Goal: Check status: Check status

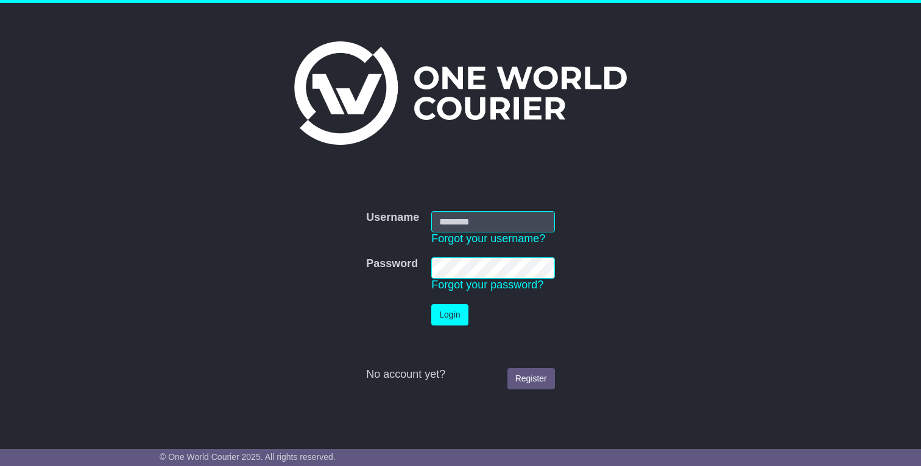
click at [462, 218] on input "Username" at bounding box center [493, 221] width 124 height 21
type input "*******"
click at [431, 304] on button "Login" at bounding box center [449, 314] width 37 height 21
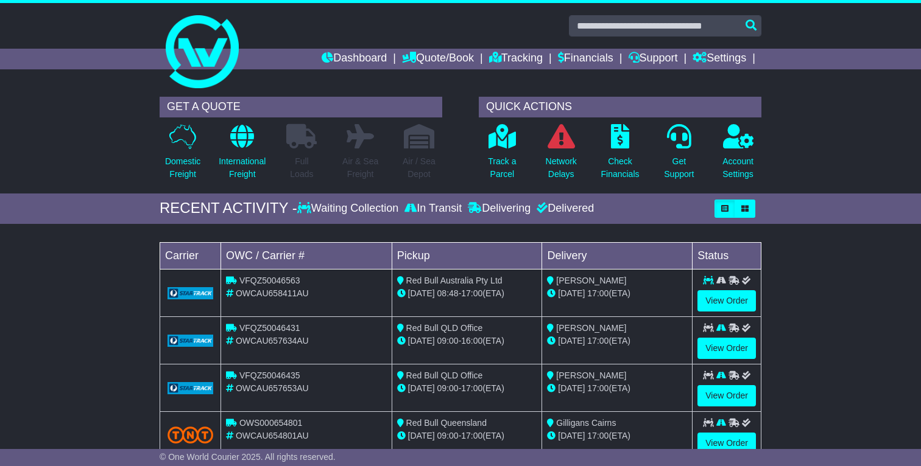
click at [840, 290] on div "Loading... No bookings found Carrier OWC / Carrier # Pickup Delivery Status VFQ…" at bounding box center [460, 354] width 921 height 248
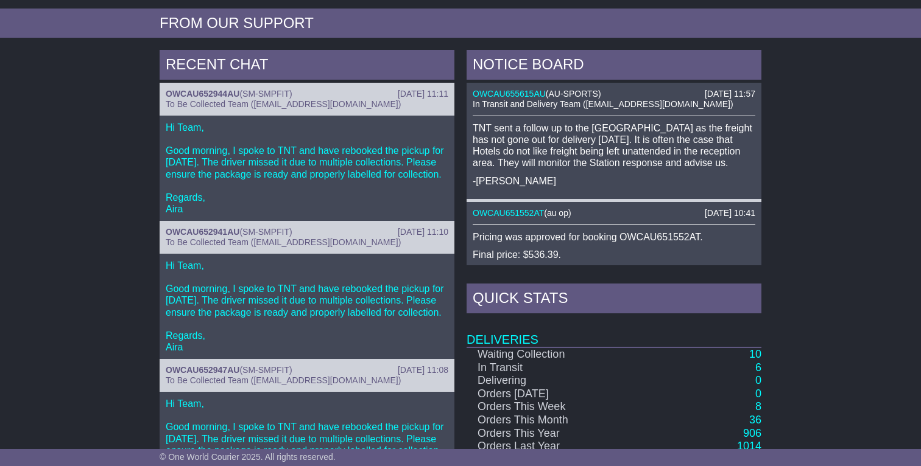
scroll to position [536, 0]
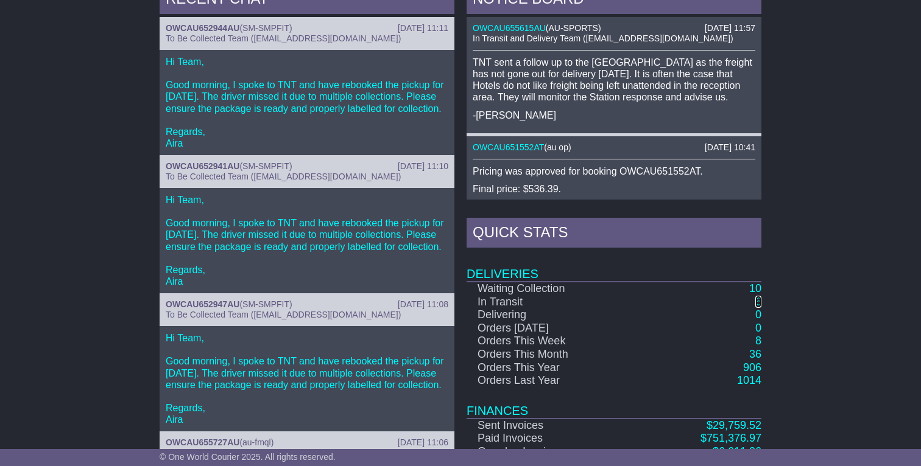
click at [759, 301] on link "6" at bounding box center [758, 302] width 6 height 12
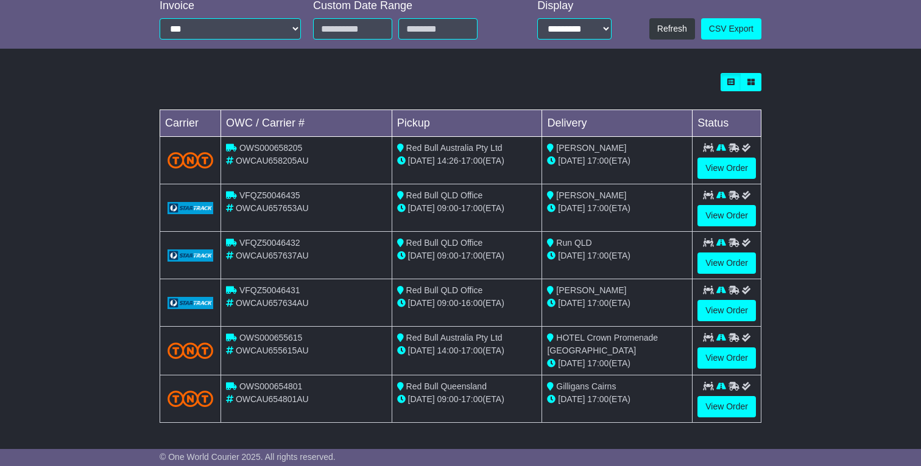
scroll to position [284, 0]
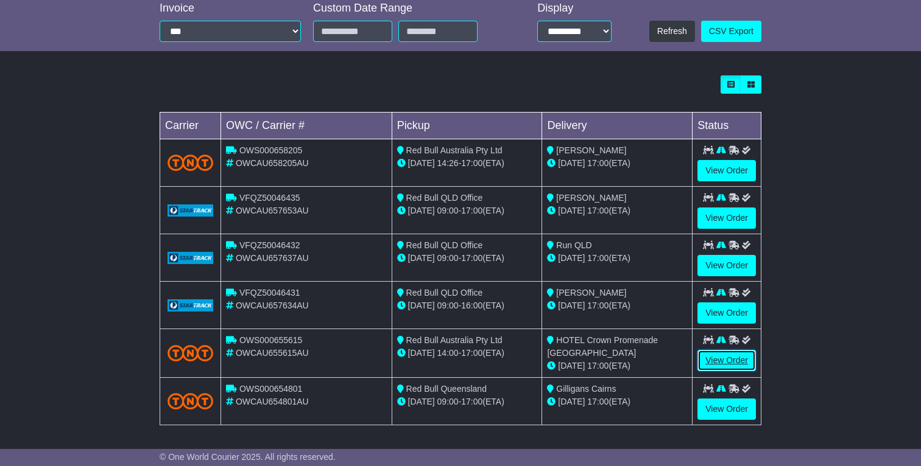
click at [721, 364] on link "View Order" at bounding box center [726, 360] width 58 height 21
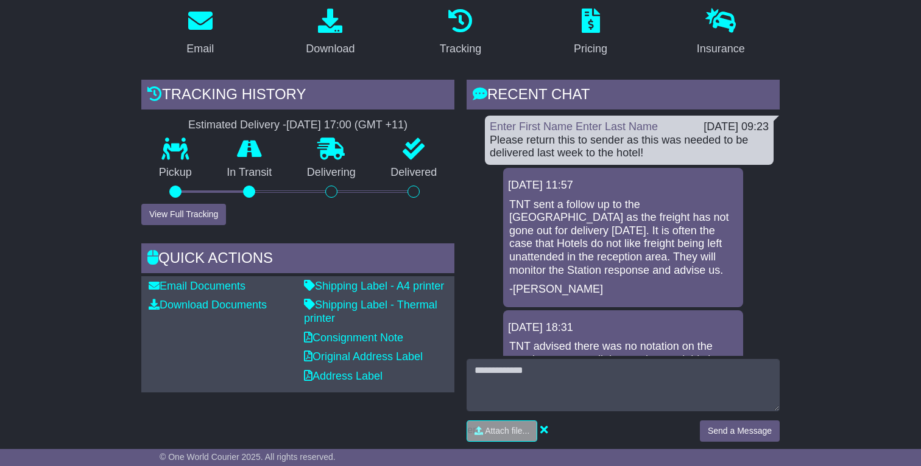
click at [536, 146] on div "Please return this to sender as this was needed to be delivered last week to th…" at bounding box center [628, 147] width 279 height 26
